Goal: Information Seeking & Learning: Learn about a topic

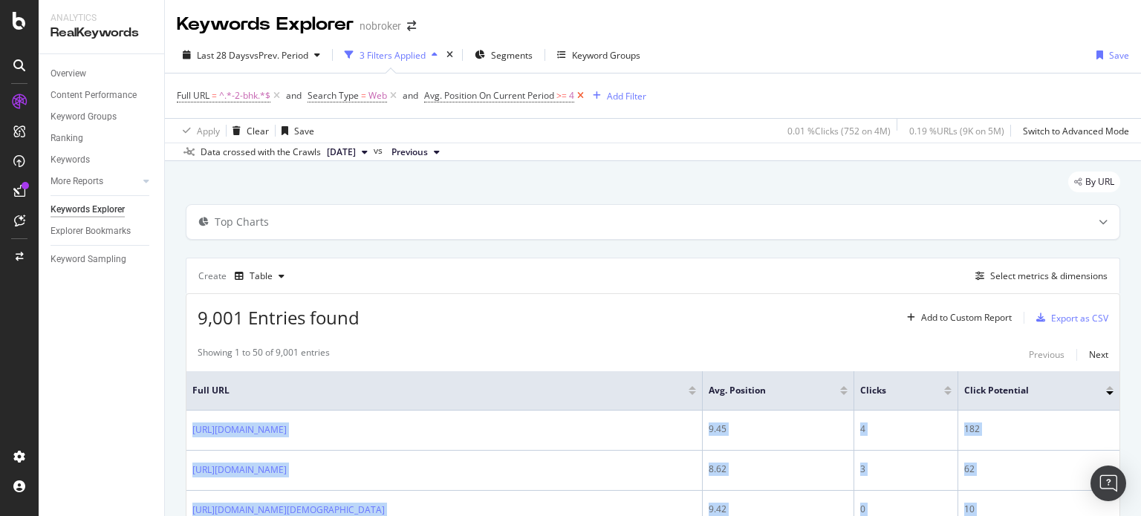
click at [585, 101] on icon at bounding box center [580, 95] width 13 height 15
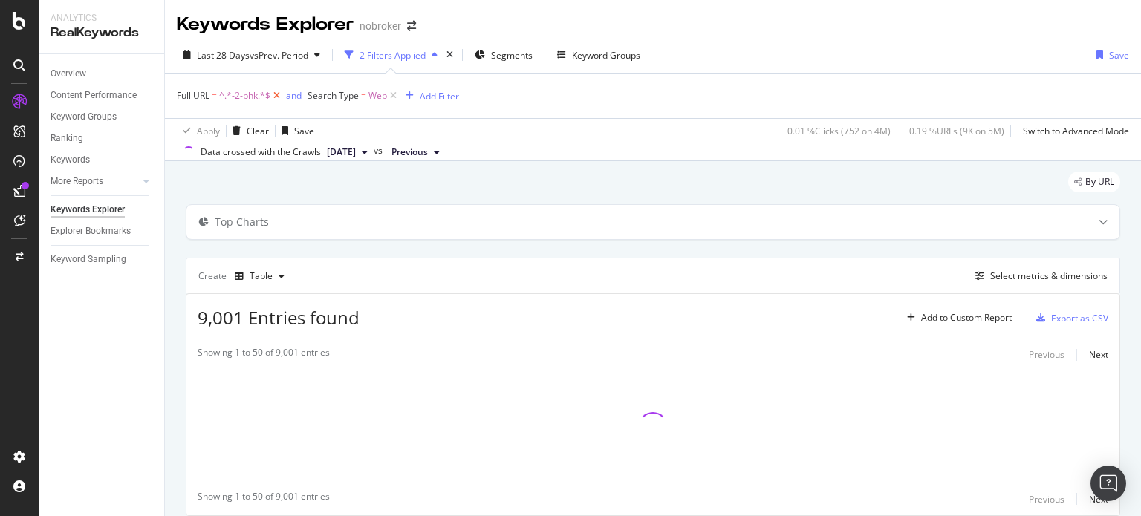
click at [272, 97] on icon at bounding box center [276, 95] width 13 height 15
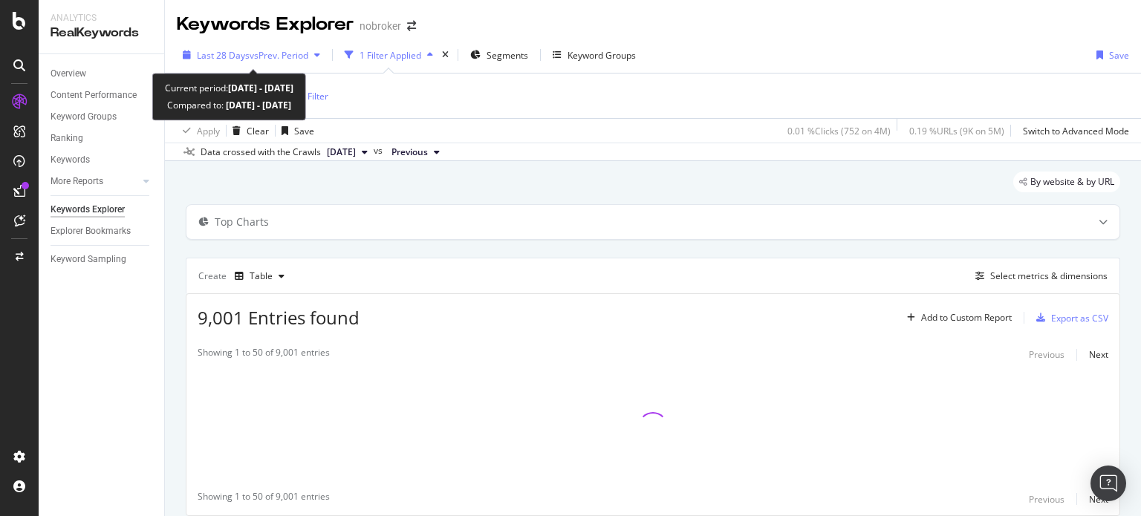
click at [251, 59] on span "vs Prev. Period" at bounding box center [279, 55] width 59 height 13
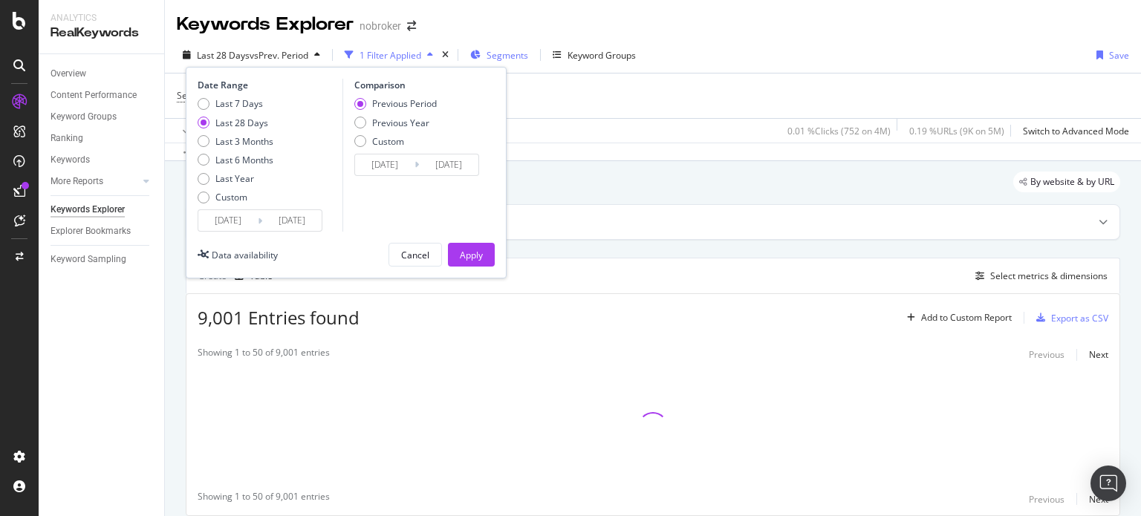
click at [481, 58] on icon "button" at bounding box center [475, 55] width 10 height 9
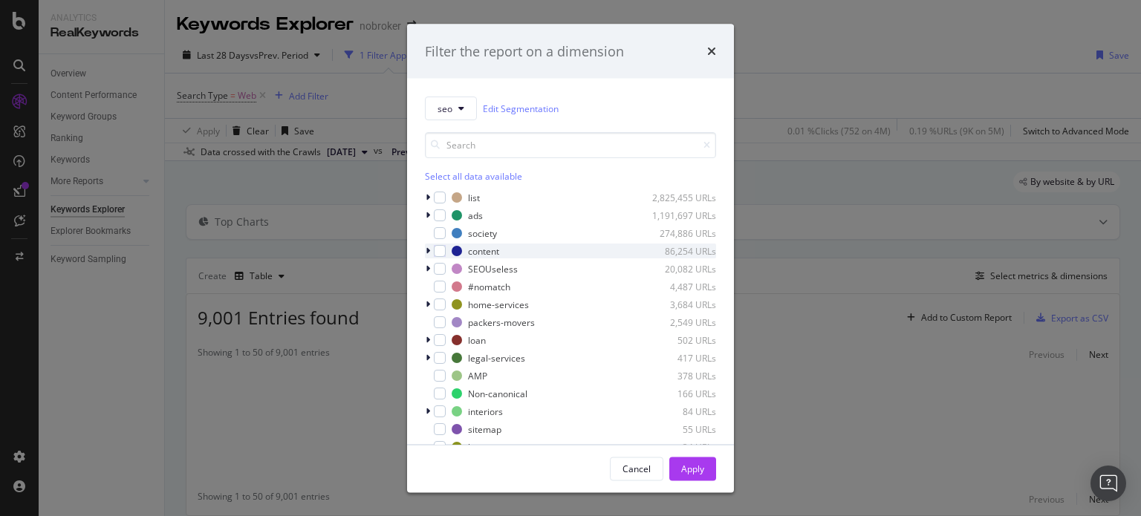
click at [428, 253] on icon "modal" at bounding box center [428, 251] width 4 height 9
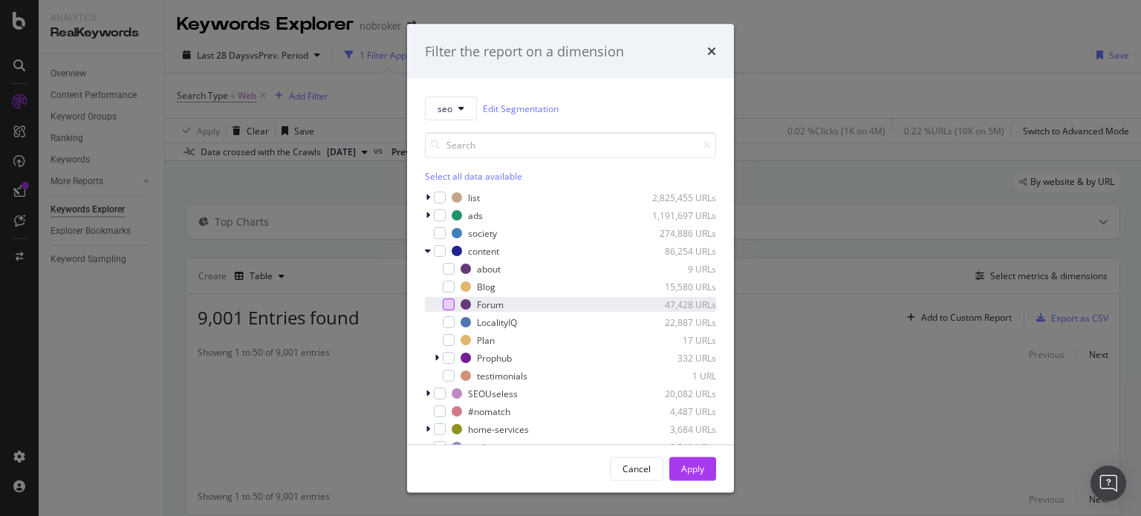
click at [452, 310] on div "modal" at bounding box center [449, 305] width 12 height 12
click at [704, 470] on button "Apply" at bounding box center [692, 469] width 47 height 24
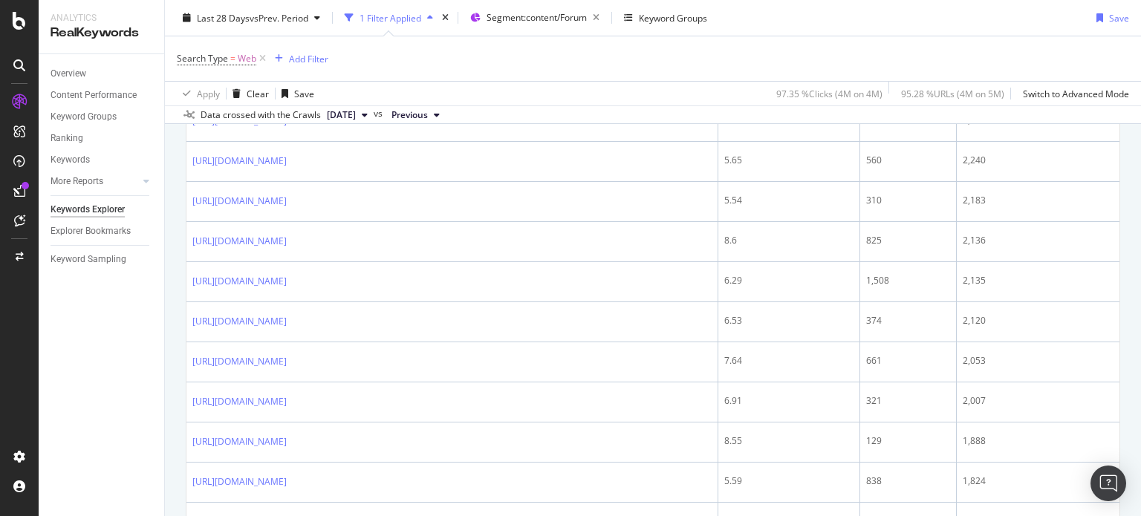
scroll to position [936, 0]
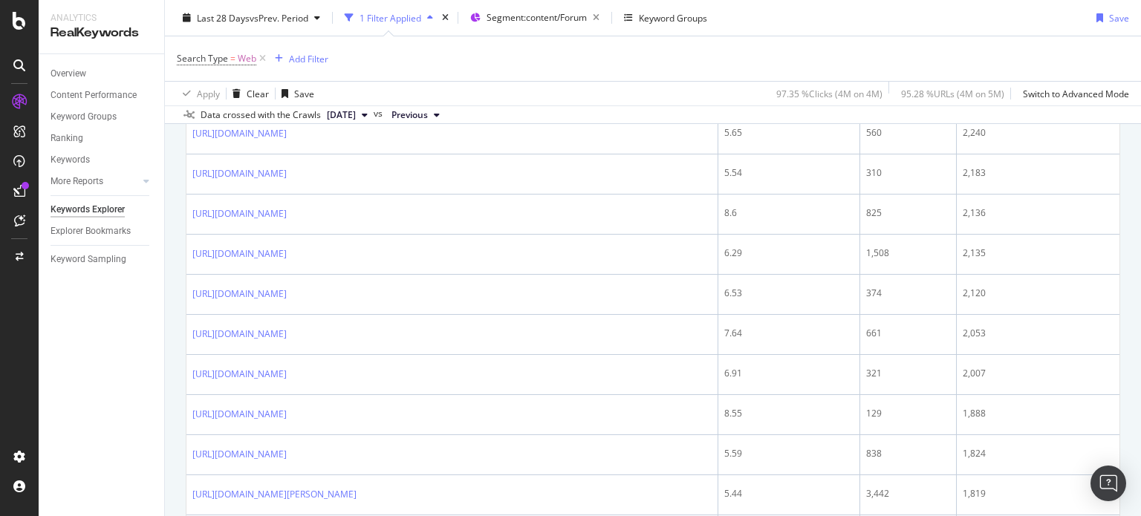
drag, startPoint x: 1141, startPoint y: 135, endPoint x: 1141, endPoint y: 234, distance: 98.8
click at [1141, 234] on div "Keywords Explorer nobroker Last 28 Days vs Prev. Period 1 Filter Applied Segmen…" at bounding box center [653, 258] width 976 height 516
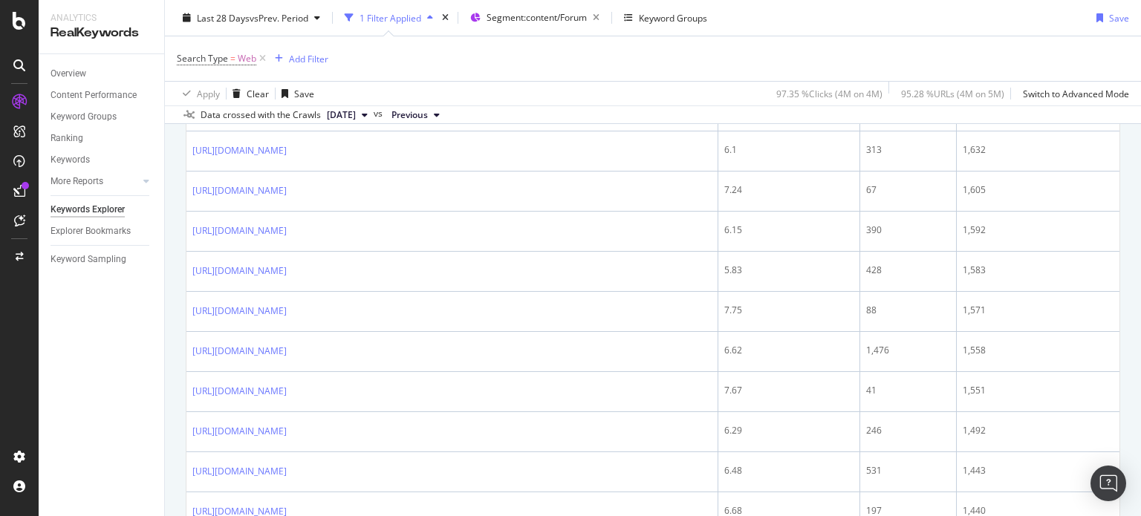
scroll to position [1728, 0]
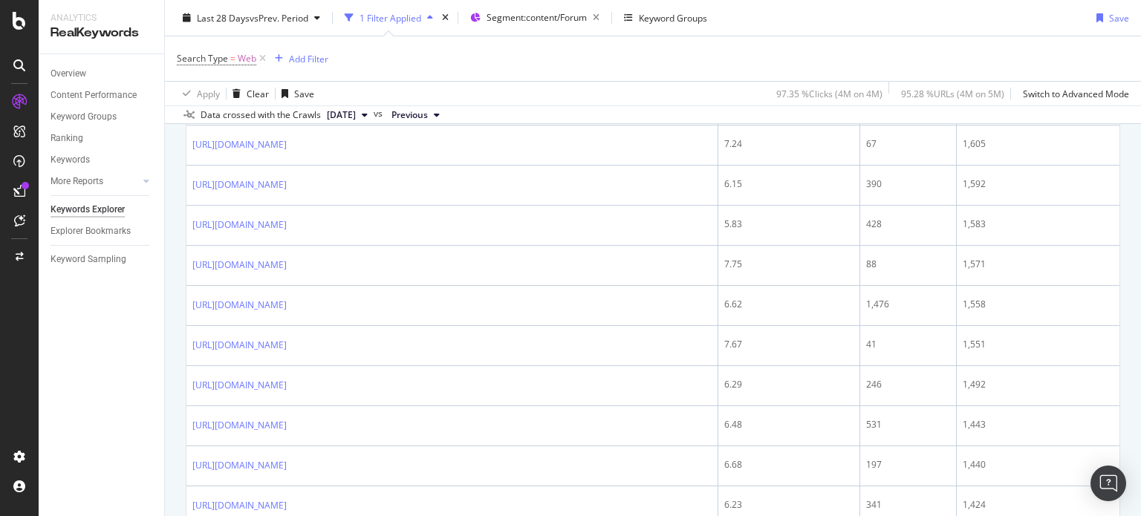
drag, startPoint x: 1141, startPoint y: 234, endPoint x: 1141, endPoint y: 388, distance: 153.8
click at [1141, 388] on div "Keywords Explorer nobroker Last 28 Days vs Prev. Period 1 Filter Applied Segmen…" at bounding box center [653, 258] width 976 height 516
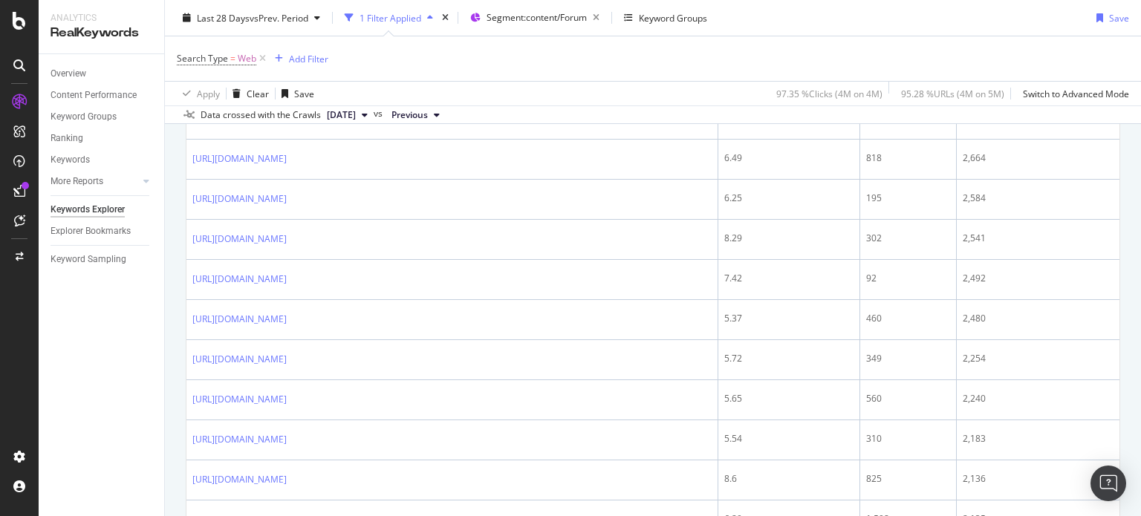
scroll to position [351, 0]
drag, startPoint x: 1141, startPoint y: 388, endPoint x: 1136, endPoint y: 118, distance: 269.8
click at [1136, 118] on div "Keywords Explorer nobroker Last 28 Days vs Prev. Period 1 Filter Applied Segmen…" at bounding box center [653, 258] width 976 height 516
click at [238, 56] on span "Web" at bounding box center [247, 58] width 19 height 21
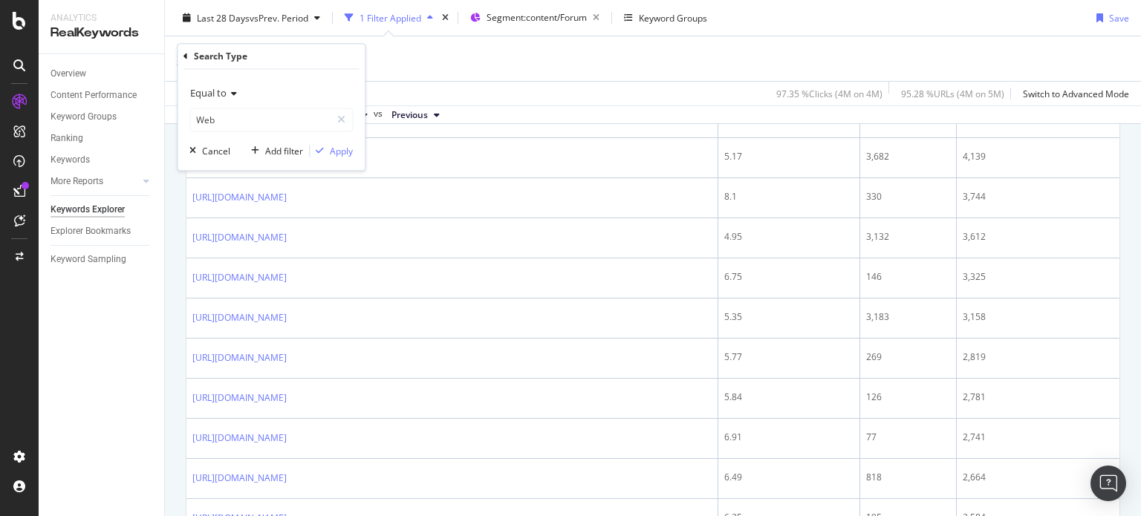
click at [451, 91] on div "Apply Clear Save 97.35 % Clicks ( 4M on 4M ) 95.28 % URLs ( 4M on 5M ) Switch t…" at bounding box center [653, 93] width 976 height 25
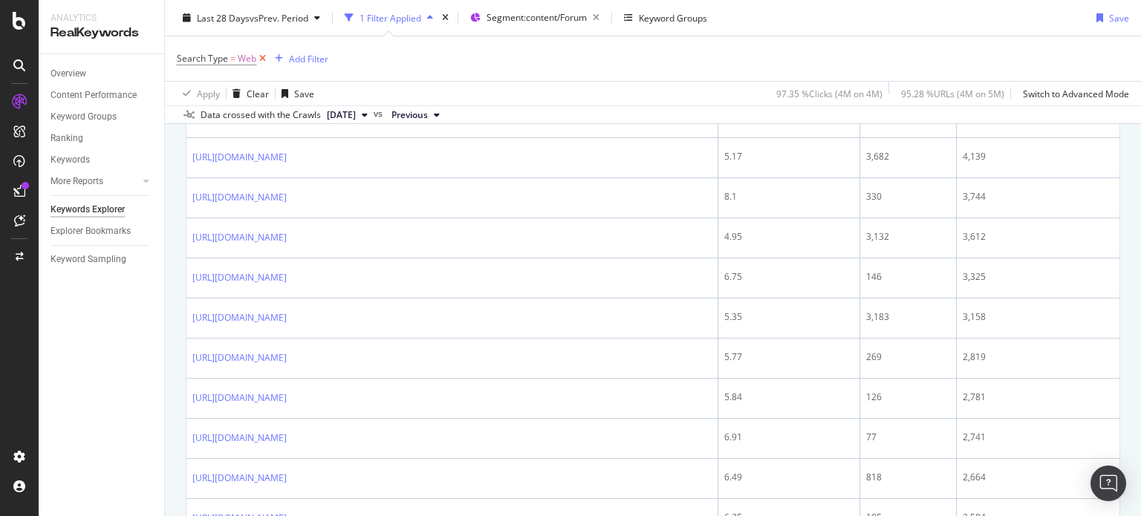
click at [257, 56] on icon at bounding box center [262, 58] width 13 height 15
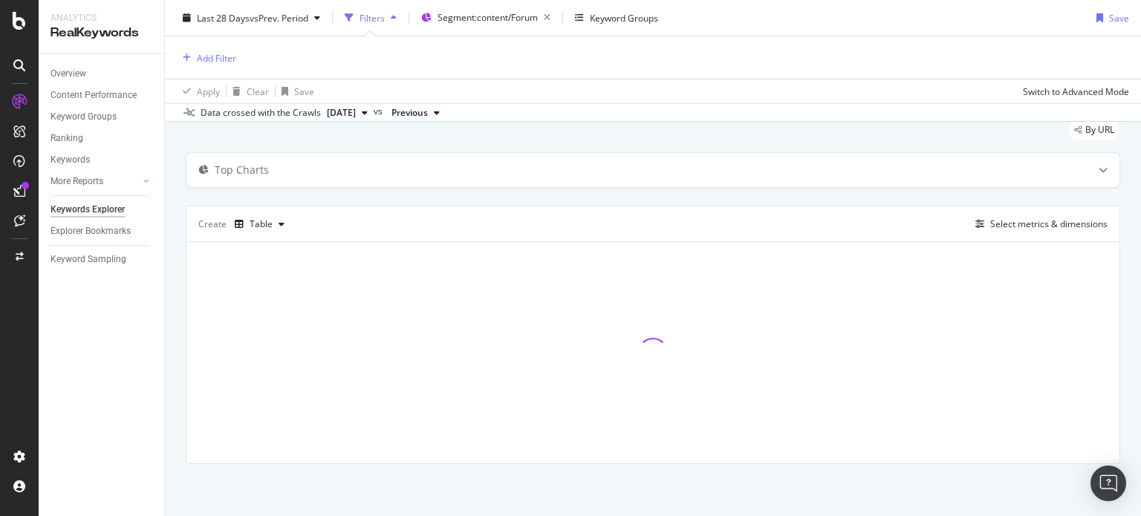
scroll to position [49, 0]
click at [218, 59] on div "Add Filter" at bounding box center [216, 57] width 39 height 13
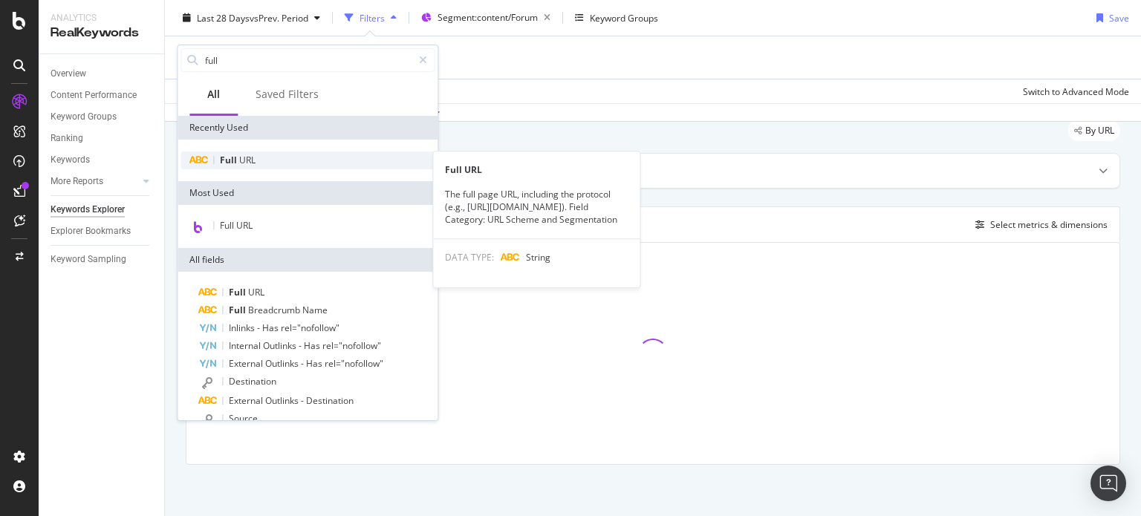
type input "full"
click at [223, 157] on span "Full" at bounding box center [229, 160] width 19 height 13
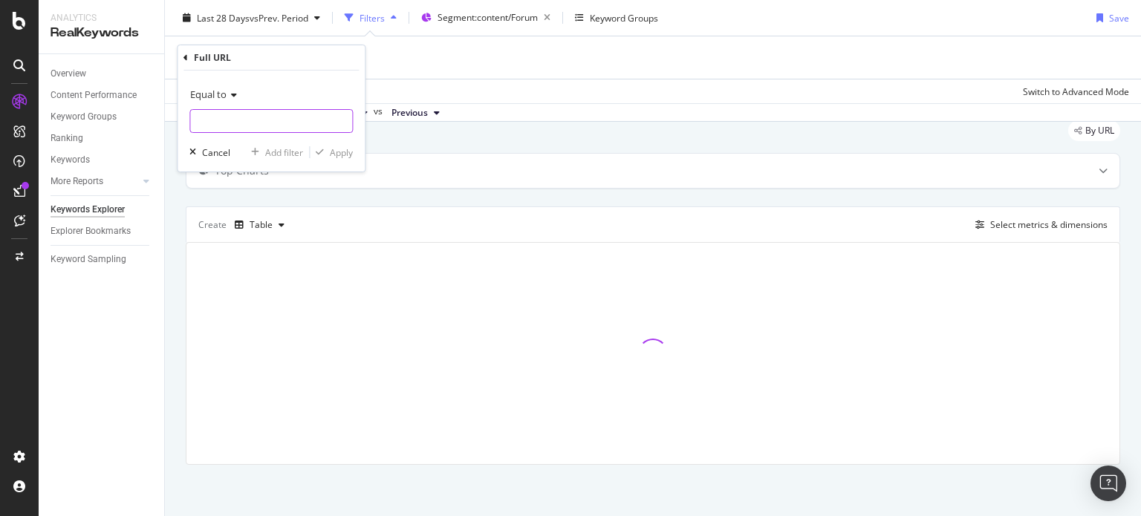
click at [220, 118] on input "text" at bounding box center [271, 121] width 162 height 24
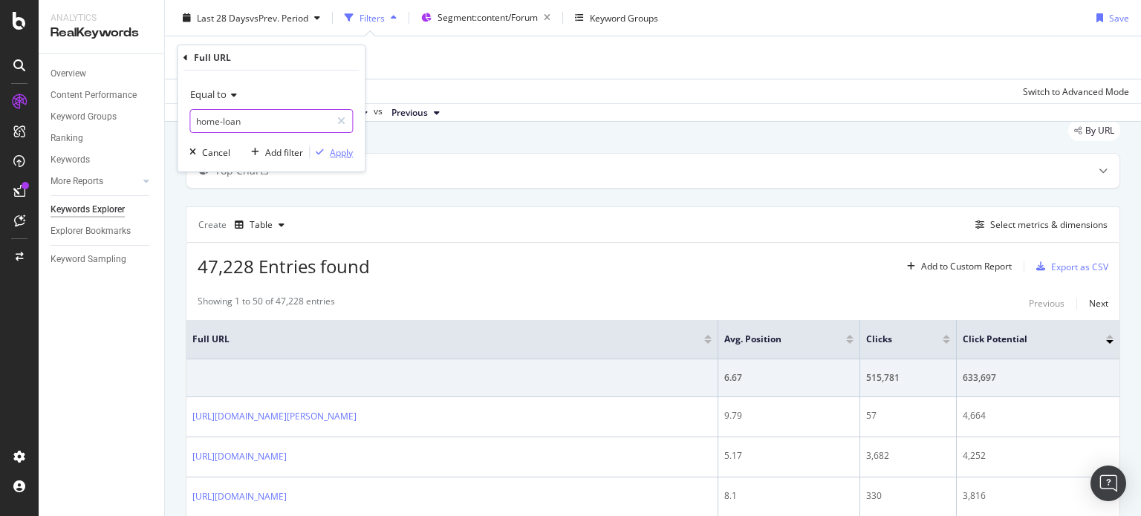
type input "home-loan"
click at [344, 152] on div "Apply" at bounding box center [341, 152] width 23 height 13
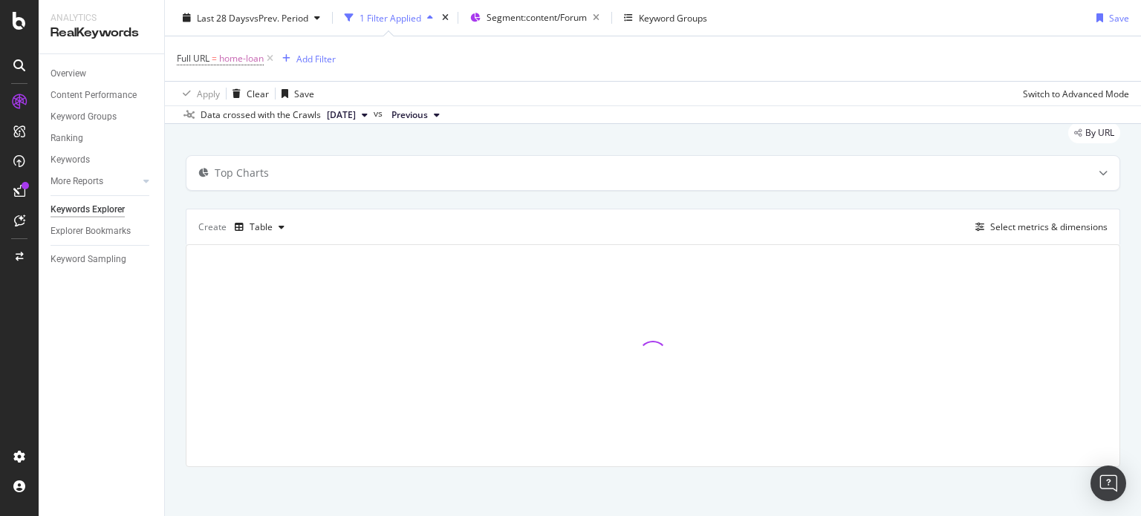
scroll to position [51, 0]
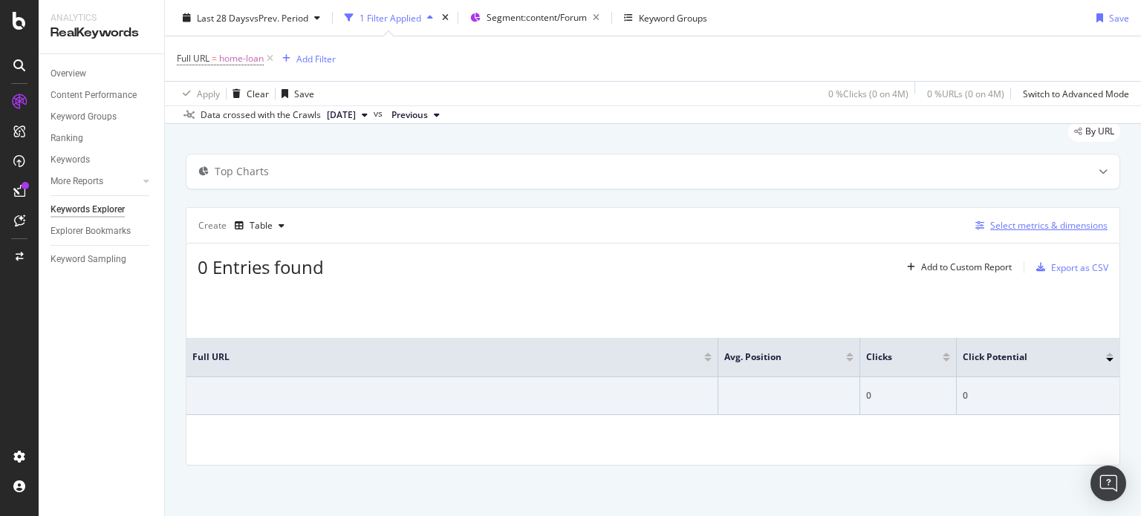
click at [1009, 226] on div "Select metrics & dimensions" at bounding box center [1048, 225] width 117 height 13
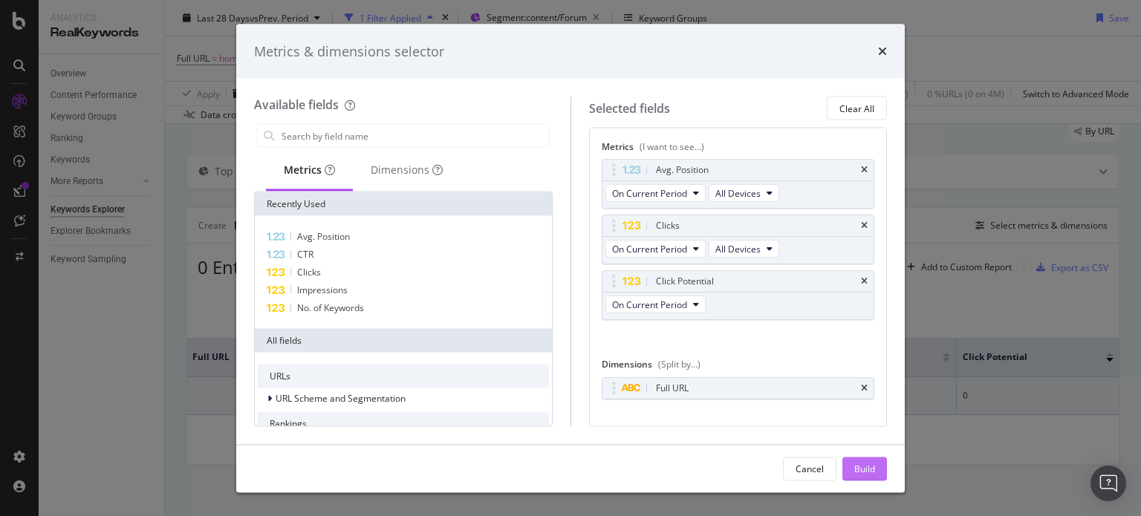
click at [869, 481] on button "Build" at bounding box center [865, 469] width 45 height 24
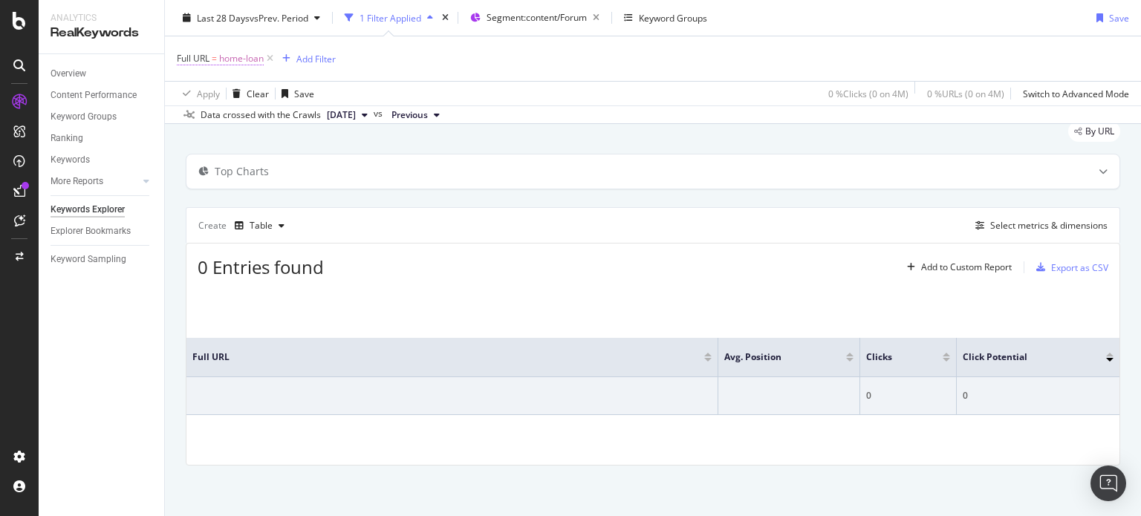
click at [233, 53] on span "home-loan" at bounding box center [241, 58] width 45 height 21
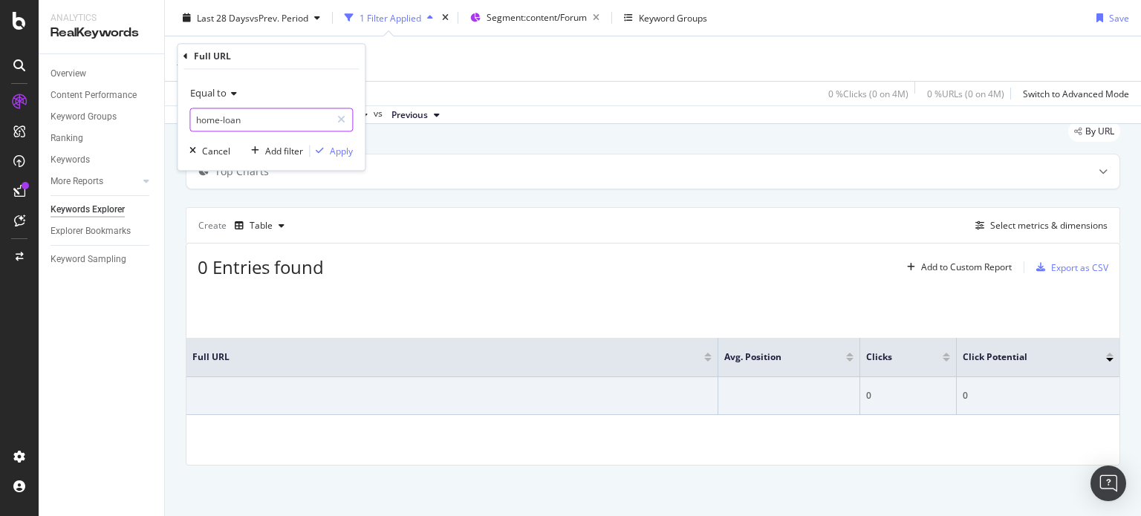
click at [232, 122] on input "home-loan" at bounding box center [260, 120] width 140 height 24
click at [220, 123] on input "home-loan" at bounding box center [260, 120] width 140 height 24
click at [217, 122] on input "home-loan" at bounding box center [260, 120] width 140 height 24
type input "housing-loan"
click at [330, 139] on div "Equal to housing-loan Cancel Add filter Apply" at bounding box center [271, 120] width 187 height 101
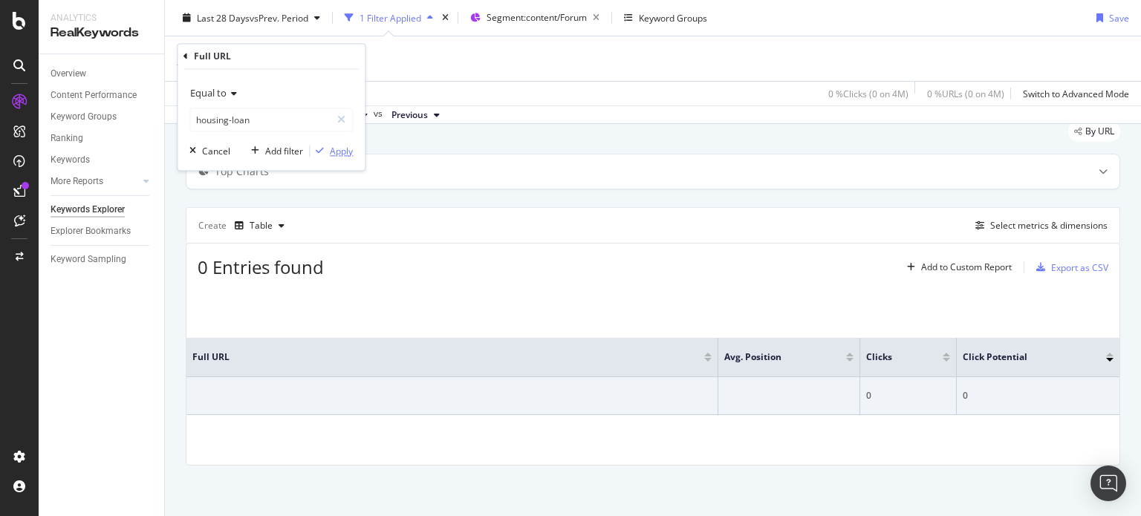
click at [332, 154] on div "Apply" at bounding box center [341, 151] width 23 height 13
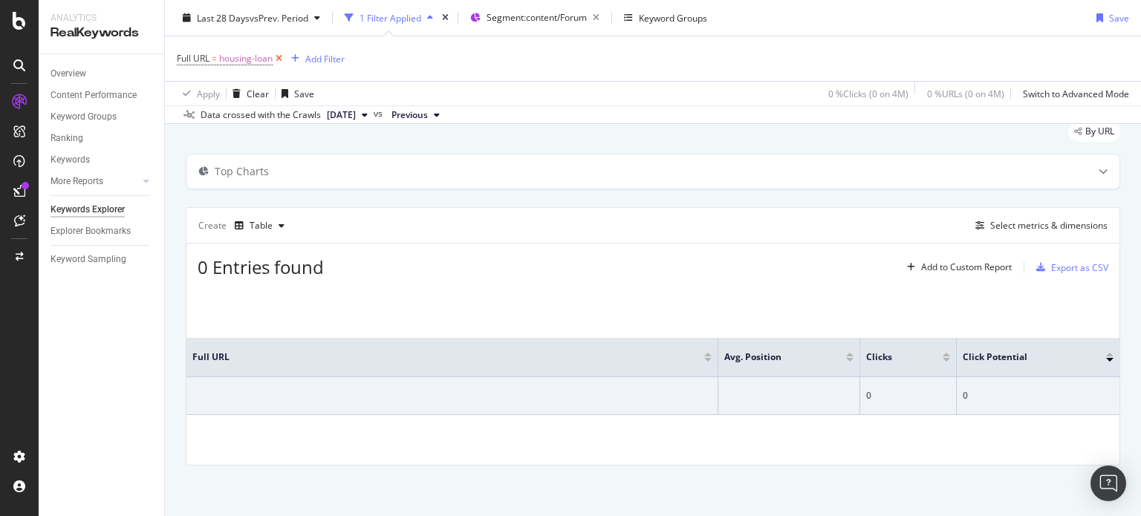
click at [284, 51] on icon at bounding box center [279, 58] width 13 height 15
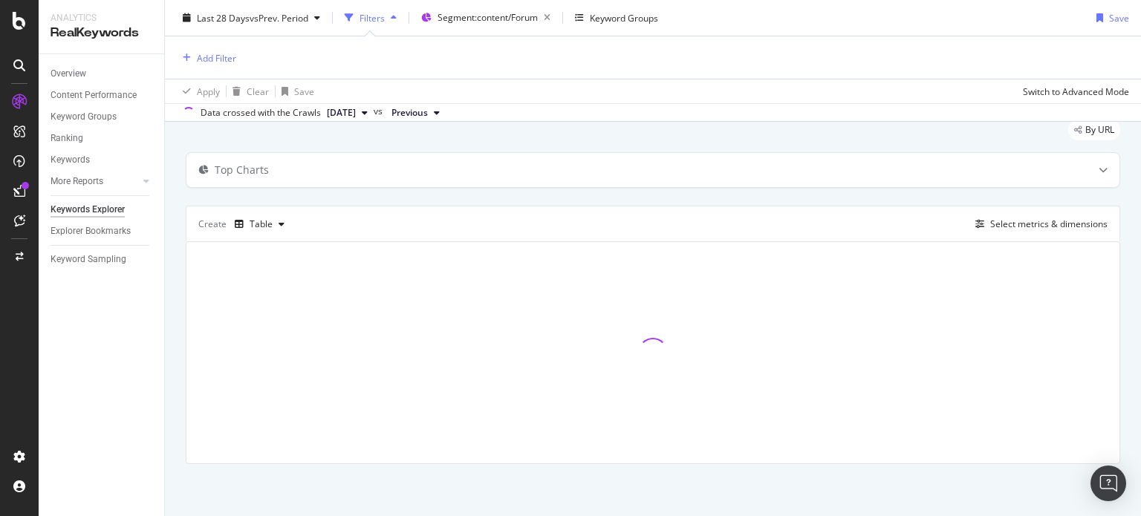
scroll to position [49, 0]
click at [227, 62] on div "Add Filter" at bounding box center [216, 57] width 39 height 13
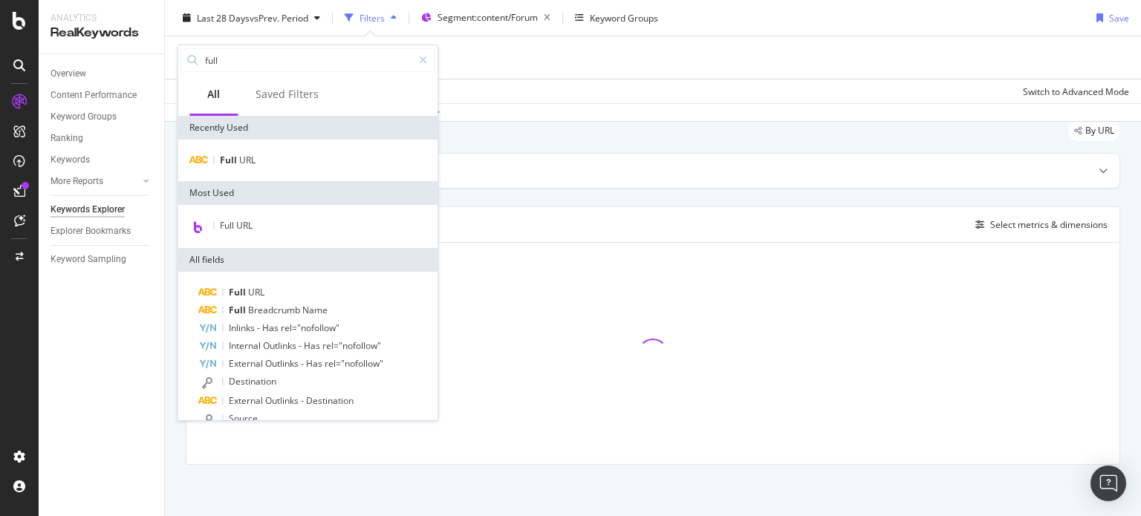
click at [525, 72] on div "Add Filter" at bounding box center [653, 57] width 953 height 42
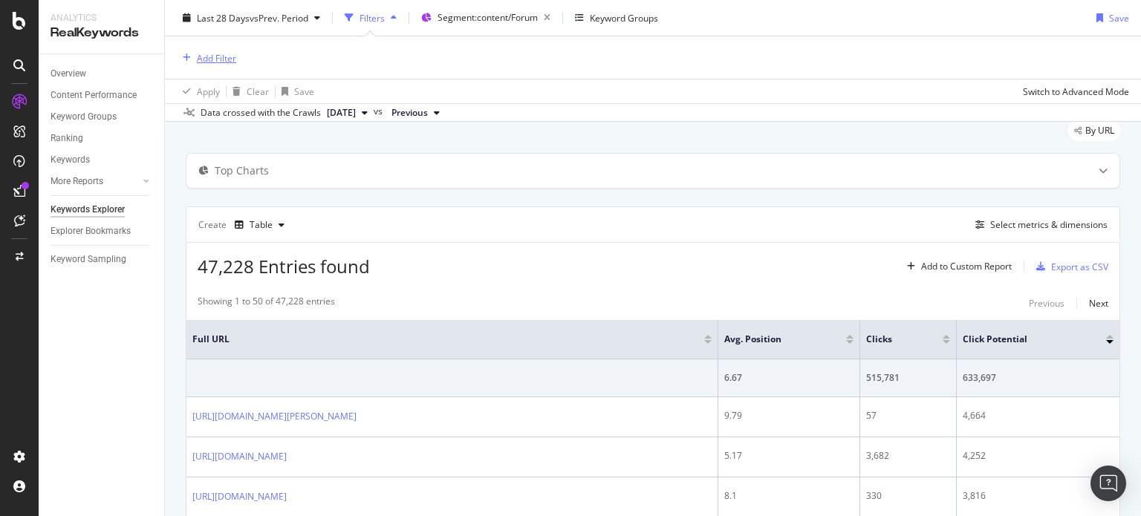
click at [210, 52] on div "Add Filter" at bounding box center [216, 57] width 39 height 13
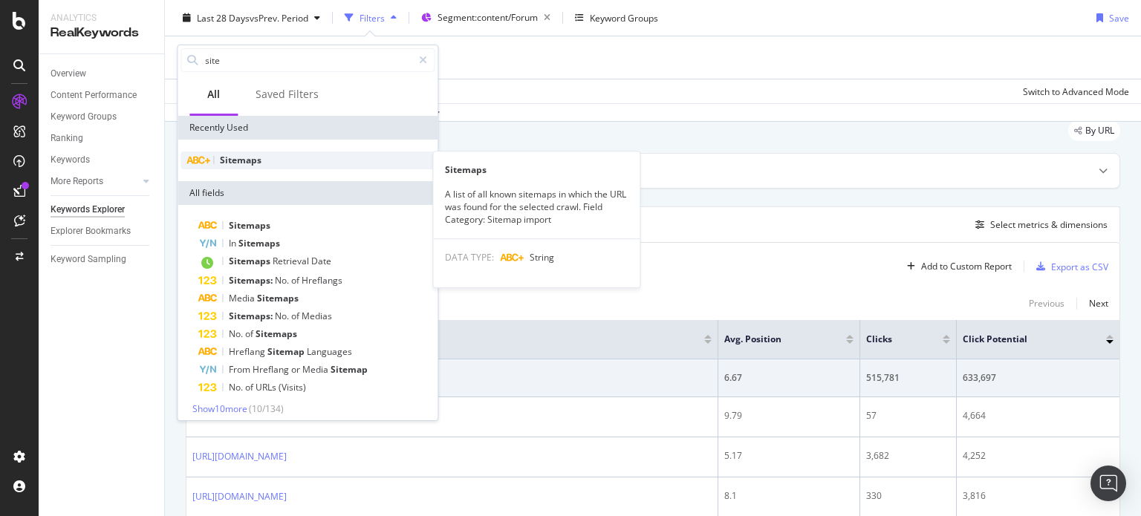
type input "site"
click at [243, 162] on span "Sitemaps" at bounding box center [241, 160] width 42 height 13
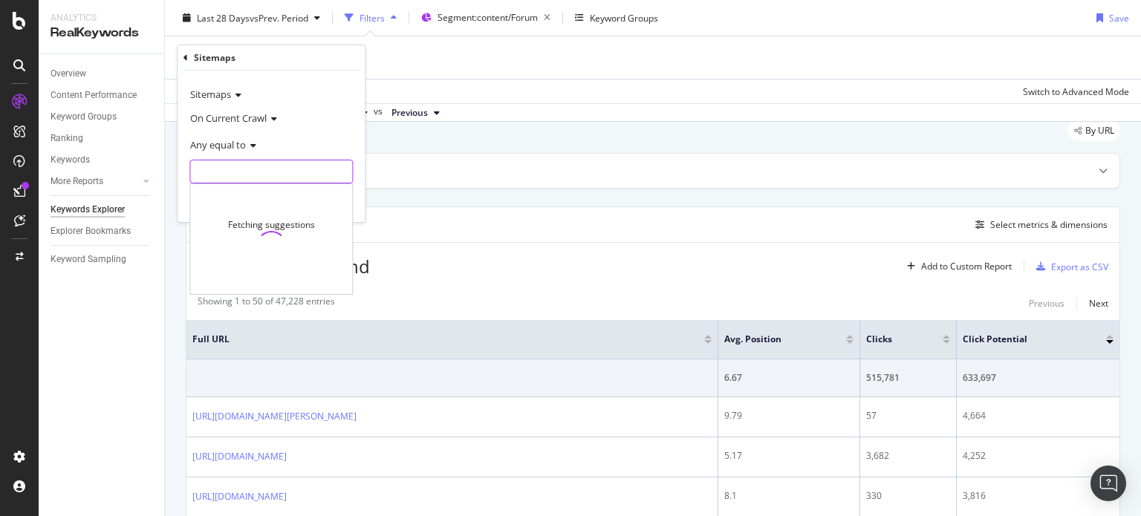
click at [216, 172] on input "text" at bounding box center [271, 172] width 162 height 24
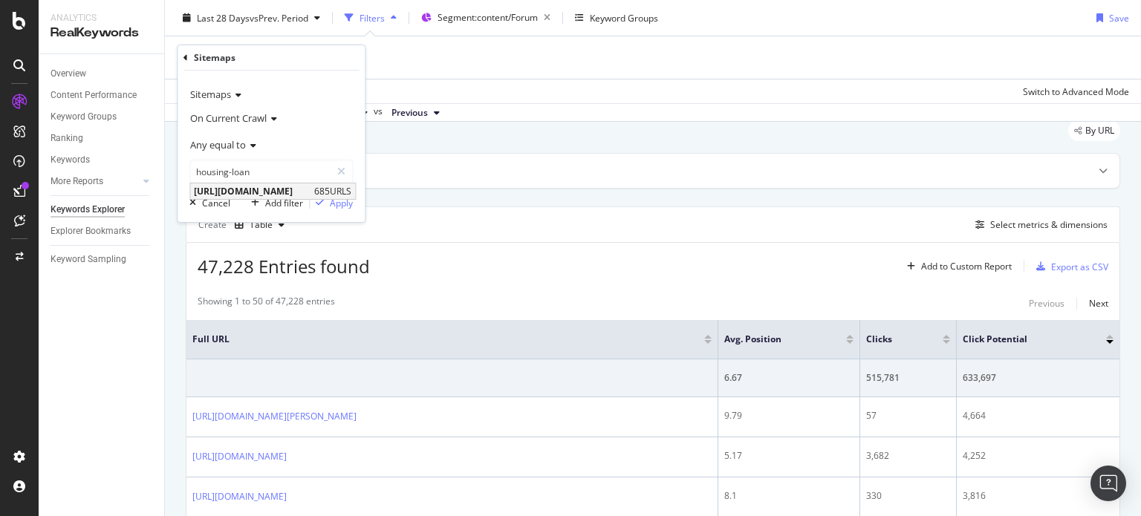
click at [267, 185] on span "[URL][DOMAIN_NAME]" at bounding box center [252, 191] width 117 height 13
type input "[URL][DOMAIN_NAME]"
click at [360, 199] on div "Sitemaps On Current Crawl Any equal to [URL][DOMAIN_NAME] [URL][DOMAIN_NAME] Ca…" at bounding box center [271, 147] width 187 height 152
click at [339, 201] on div "Apply" at bounding box center [341, 203] width 23 height 13
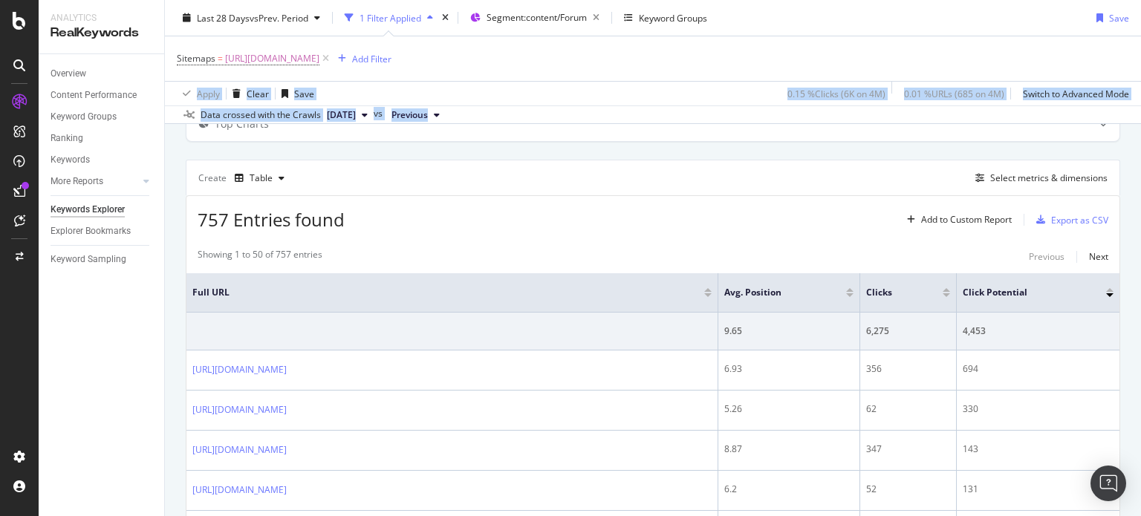
scroll to position [95, 0]
drag, startPoint x: 1141, startPoint y: 53, endPoint x: 1138, endPoint y: 62, distance: 9.4
click at [1138, 62] on div "Keywords Explorer nobroker Last 28 Days vs Prev. Period 1 Filter Applied Segmen…" at bounding box center [653, 258] width 976 height 516
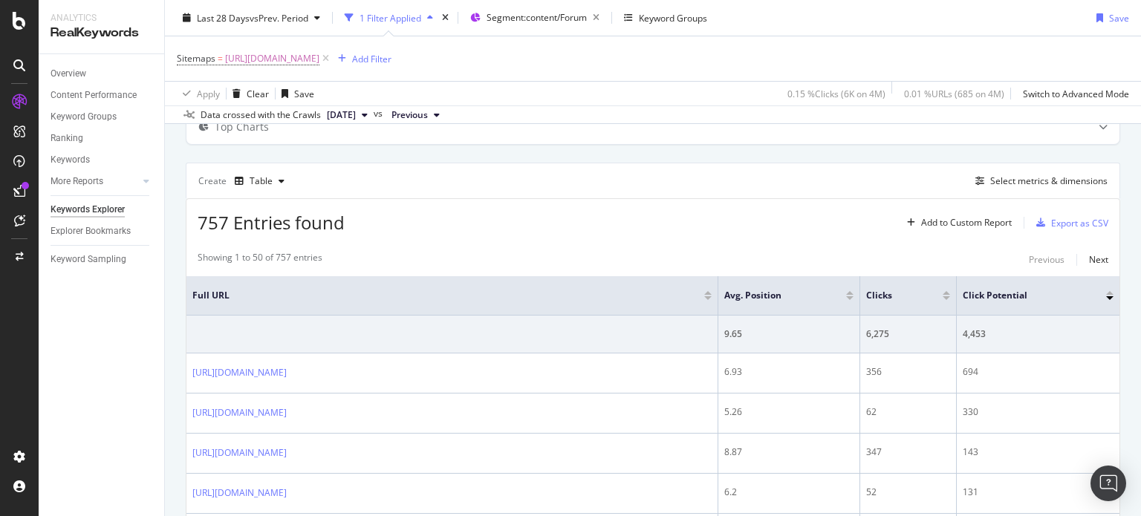
click at [392, 59] on div "Add Filter" at bounding box center [371, 58] width 39 height 13
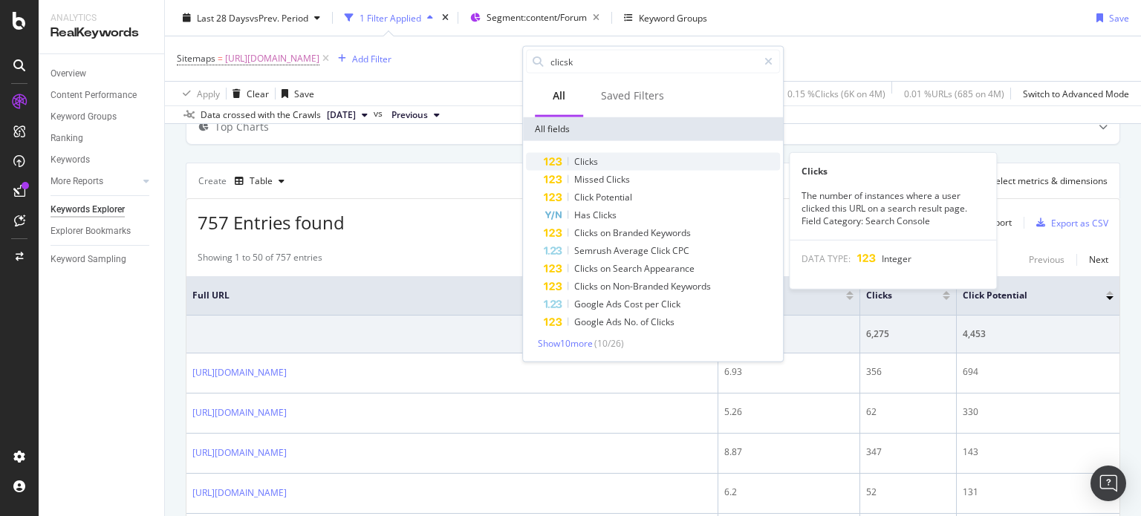
type input "clicsk"
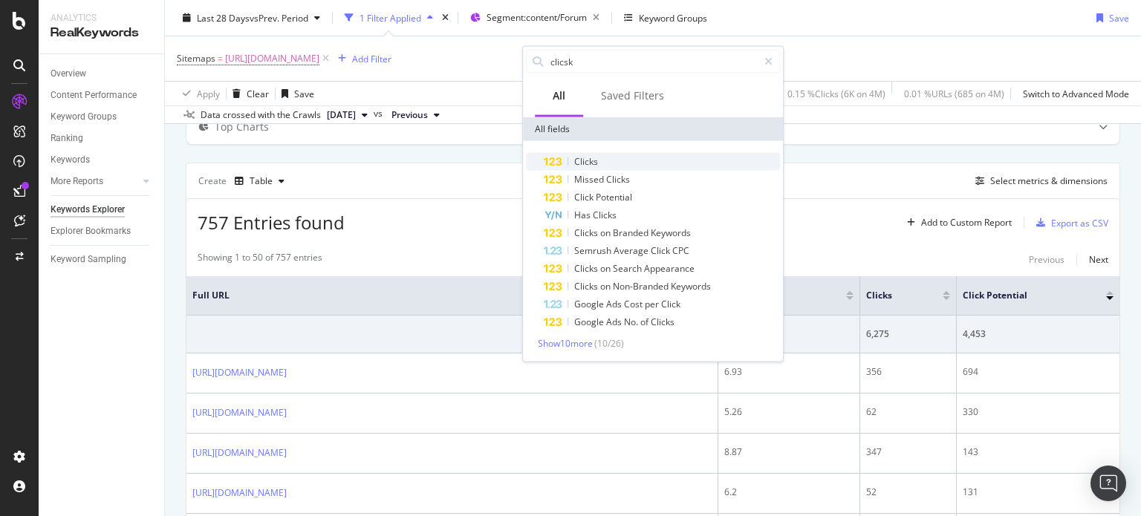
click at [609, 159] on div "Clicks" at bounding box center [662, 162] width 236 height 18
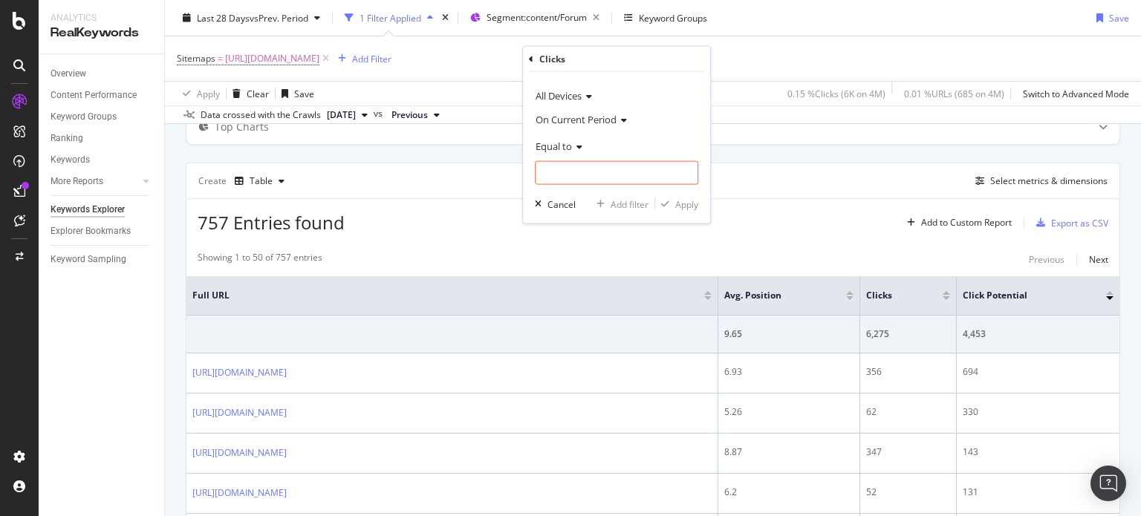
click at [554, 143] on span "Equal to" at bounding box center [554, 146] width 36 height 13
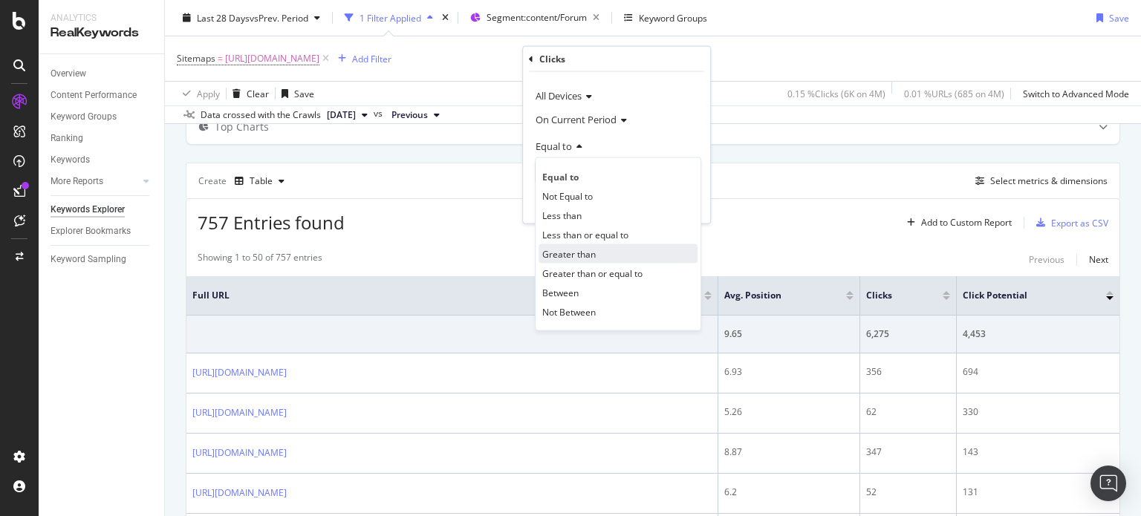
click at [581, 261] on div "Greater than" at bounding box center [618, 253] width 159 height 19
